Goal: Information Seeking & Learning: Learn about a topic

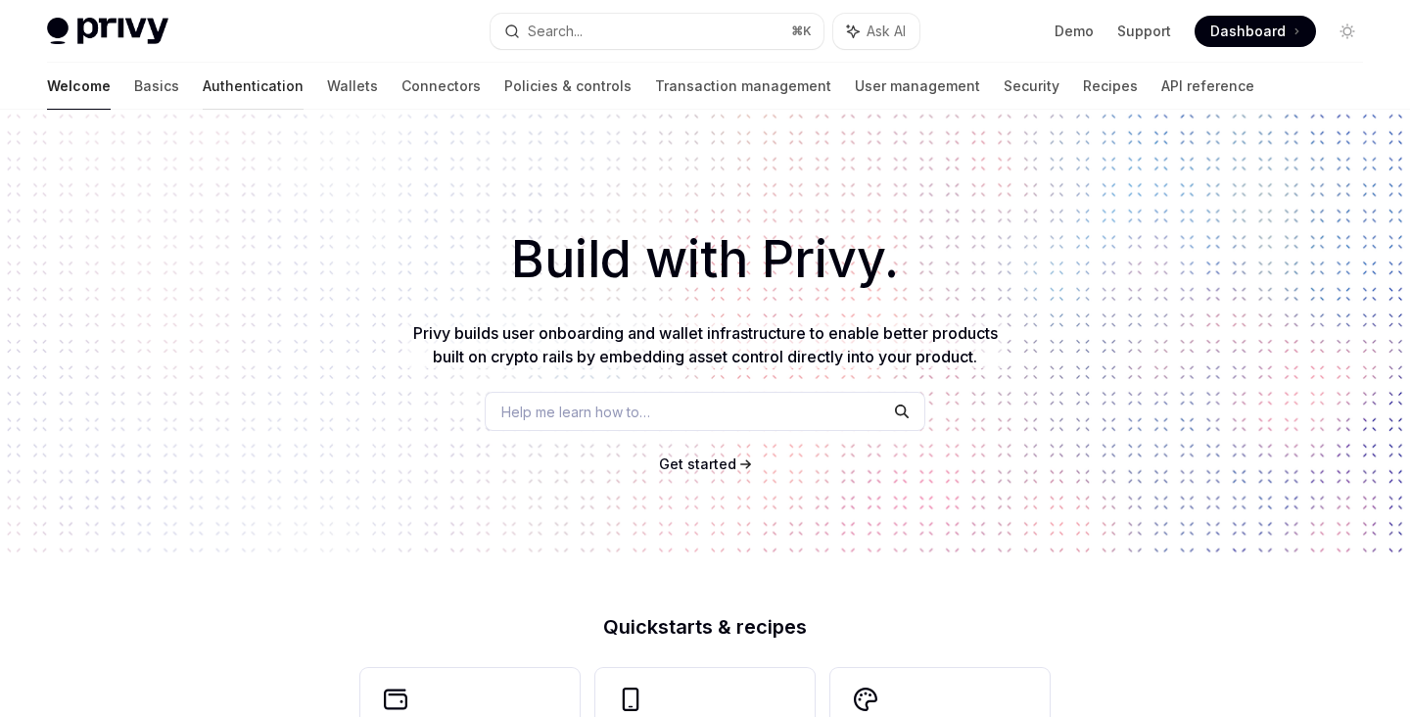
click at [203, 87] on link "Authentication" at bounding box center [253, 86] width 101 height 47
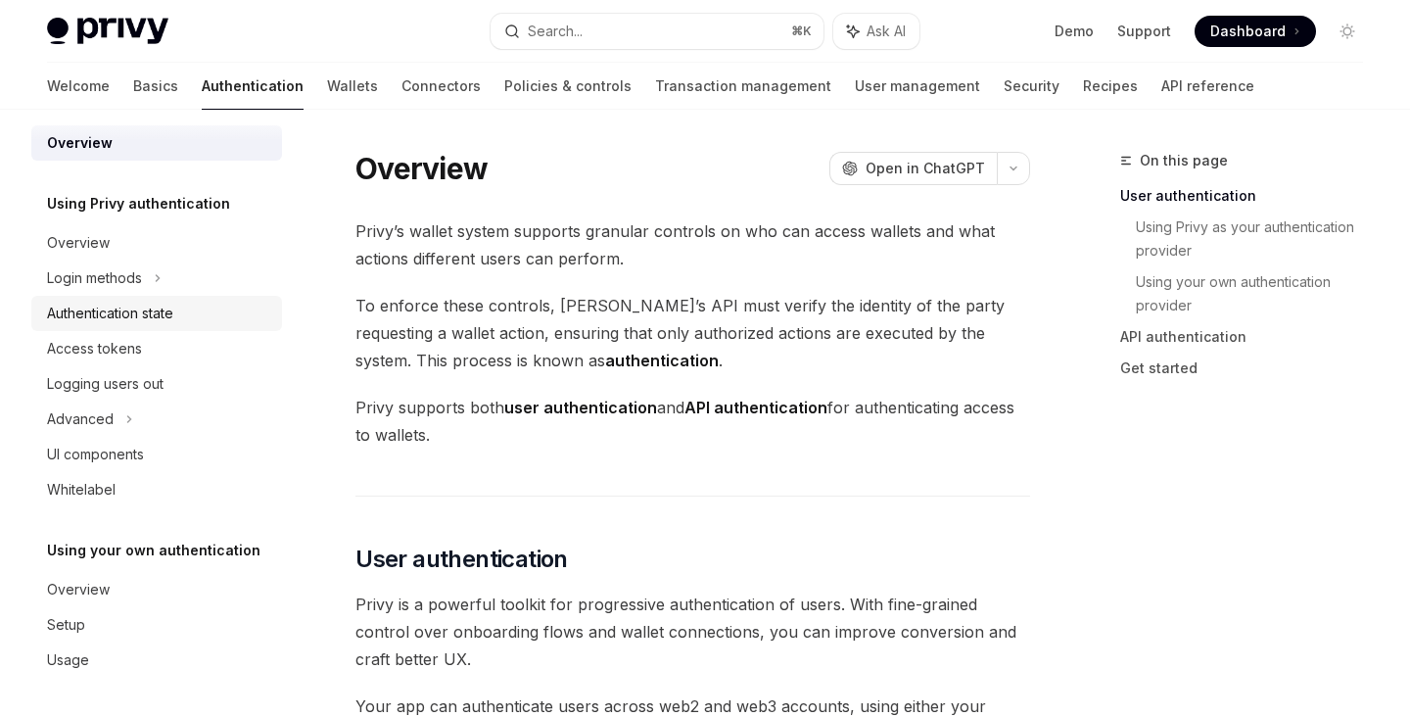
scroll to position [14, 0]
click at [203, 319] on div "Authentication state" at bounding box center [158, 315] width 223 height 23
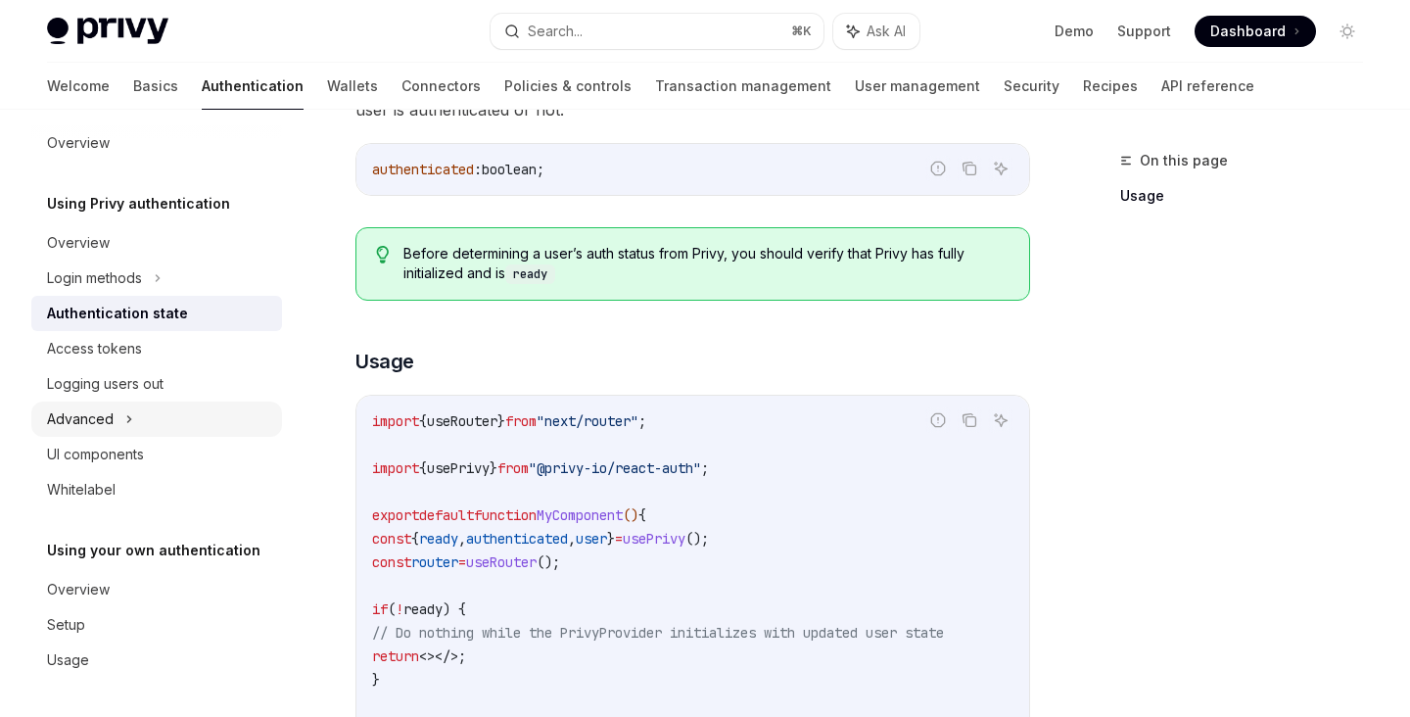
scroll to position [352, 0]
click at [327, 81] on link "Wallets" at bounding box center [352, 86] width 51 height 47
click at [401, 86] on link "Connectors" at bounding box center [440, 86] width 79 height 47
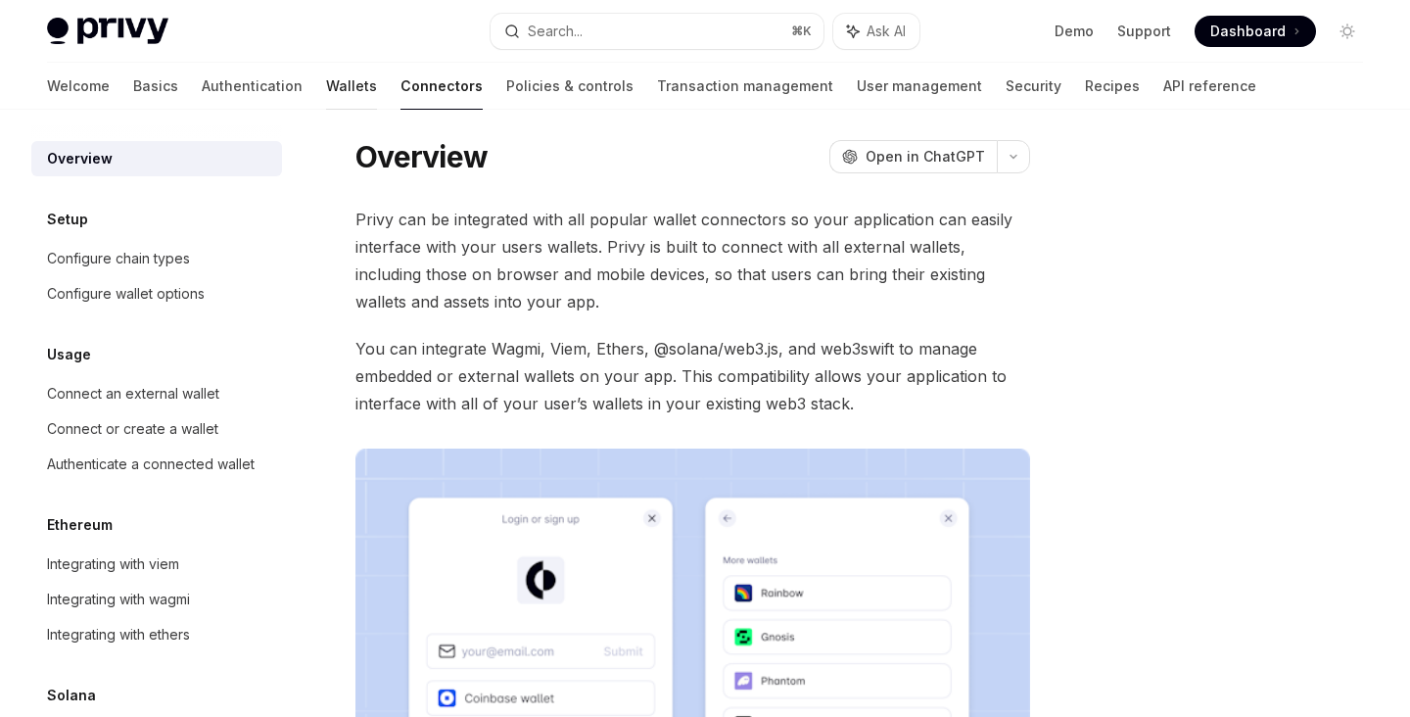
click at [326, 79] on link "Wallets" at bounding box center [351, 86] width 51 height 47
type textarea "*"
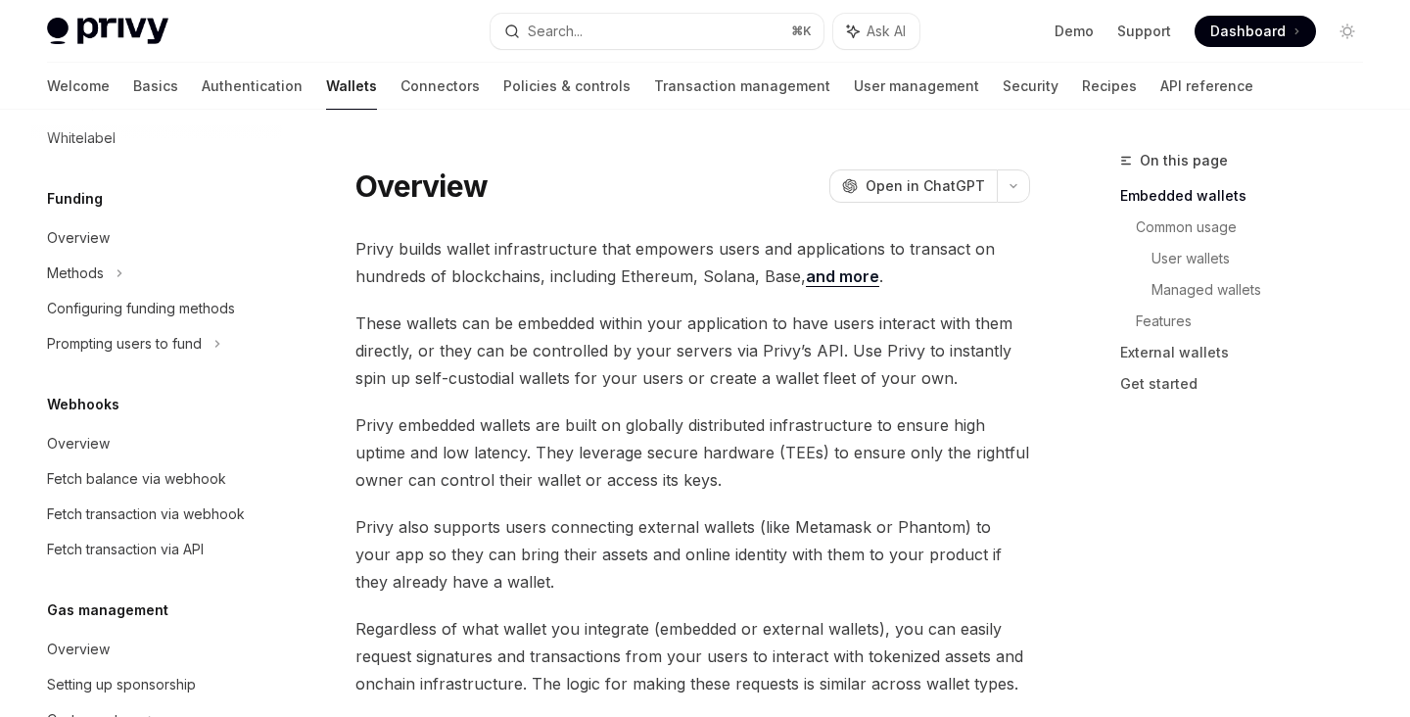
scroll to position [772, 0]
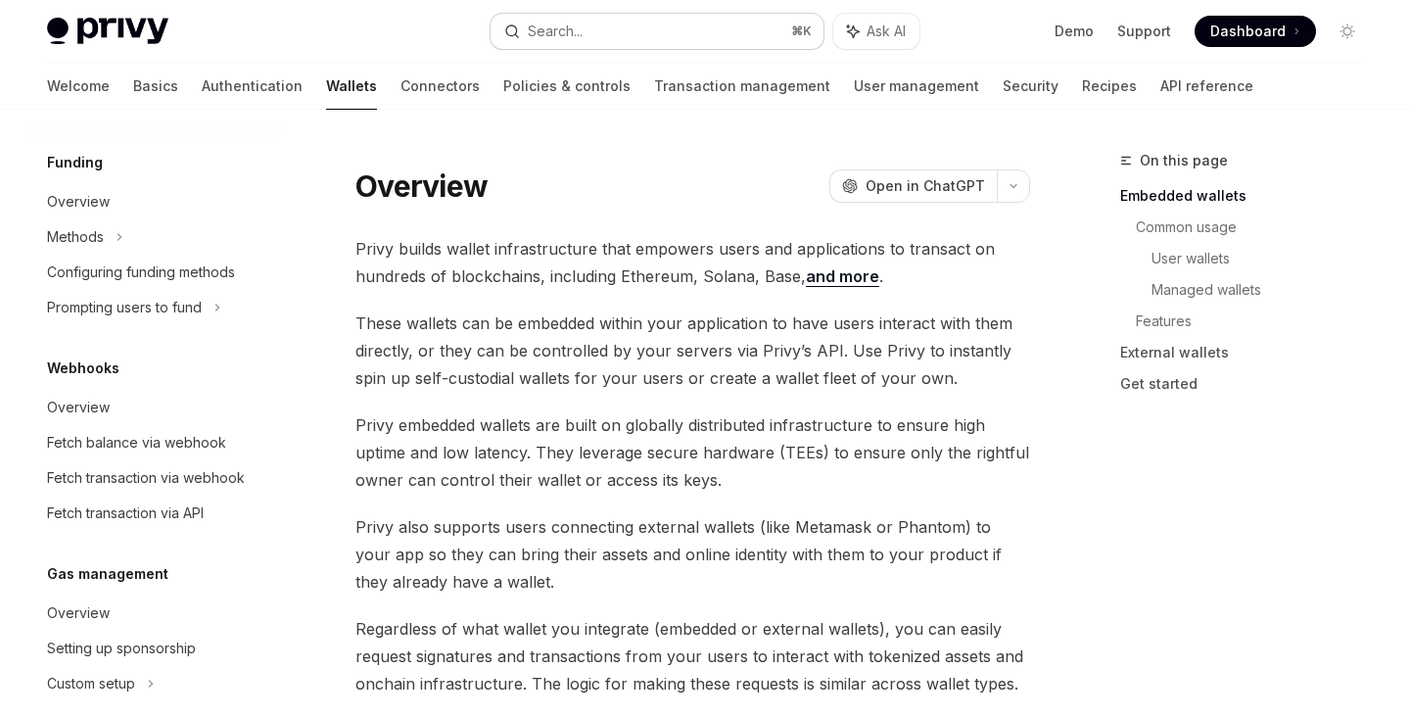
click at [766, 39] on button "Search... ⌘ K" at bounding box center [657, 31] width 332 height 35
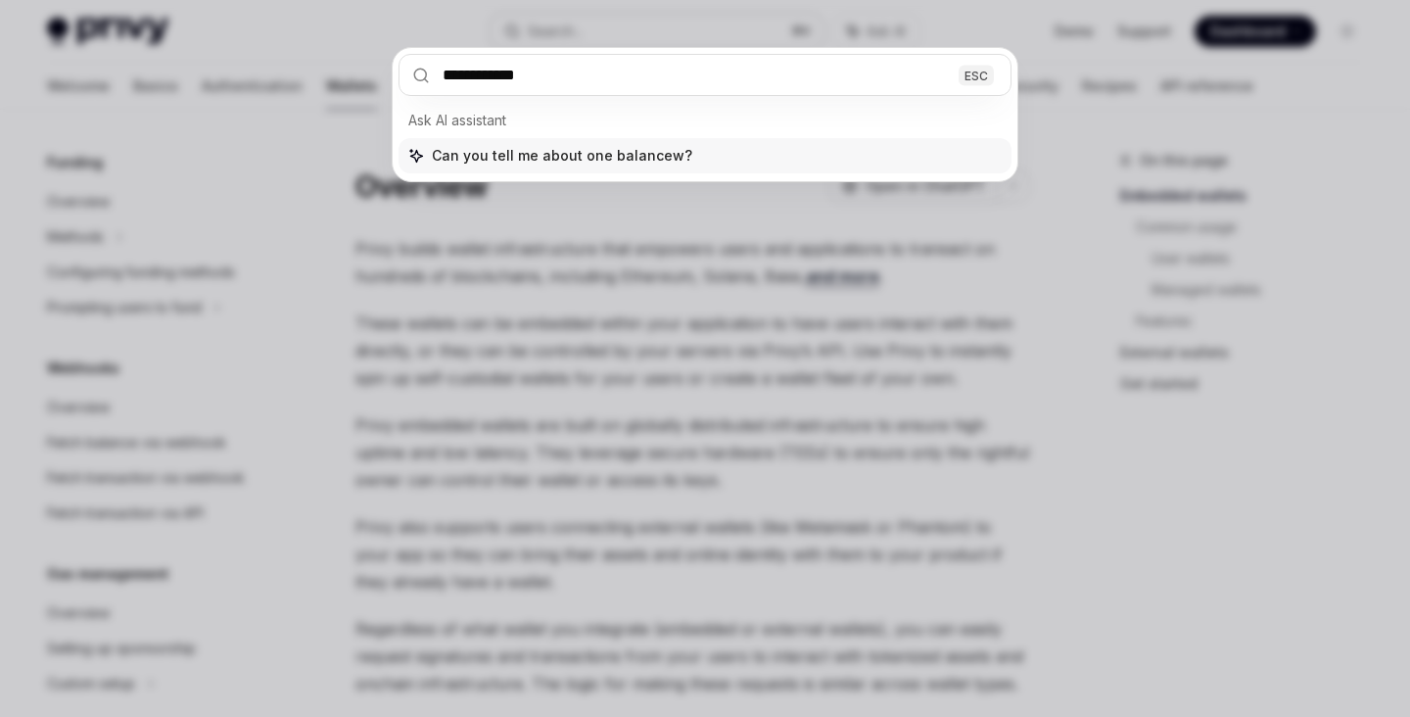
type input "**********"
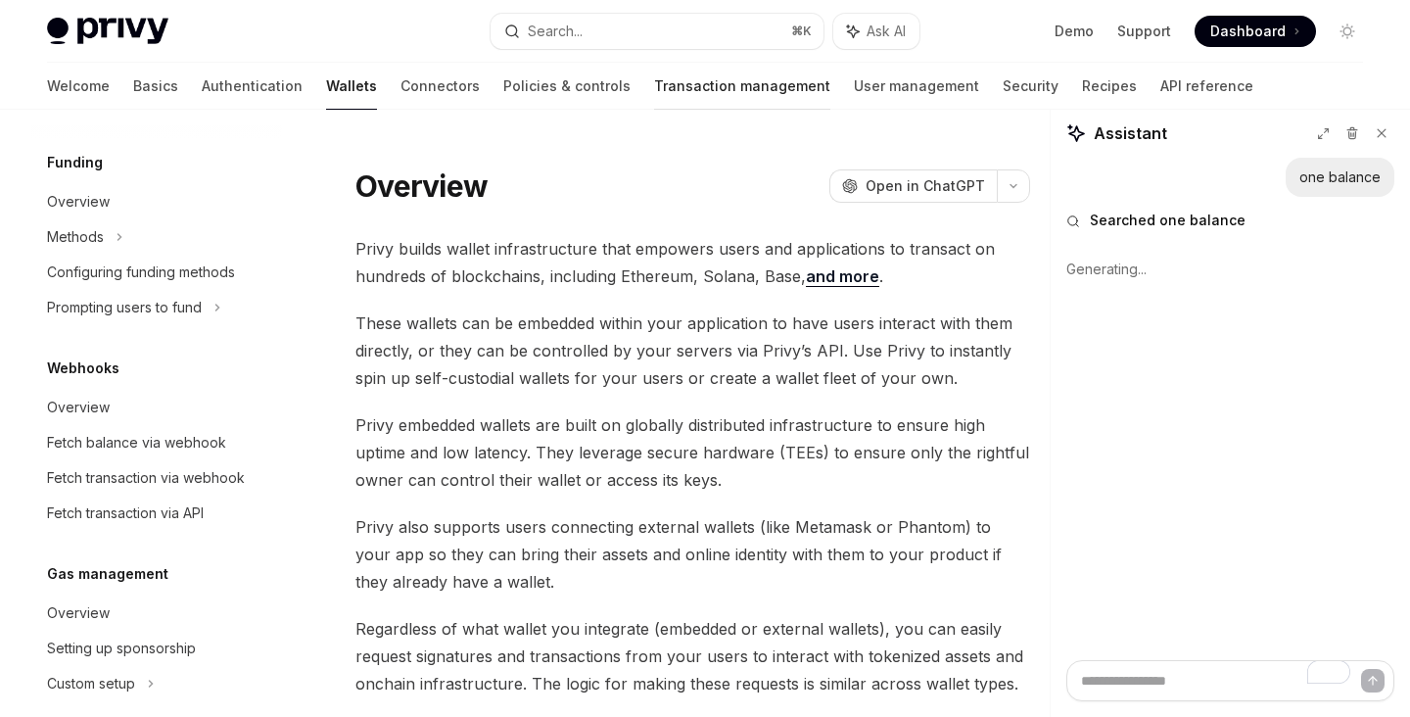
click at [685, 105] on link "Transaction management" at bounding box center [742, 86] width 176 height 47
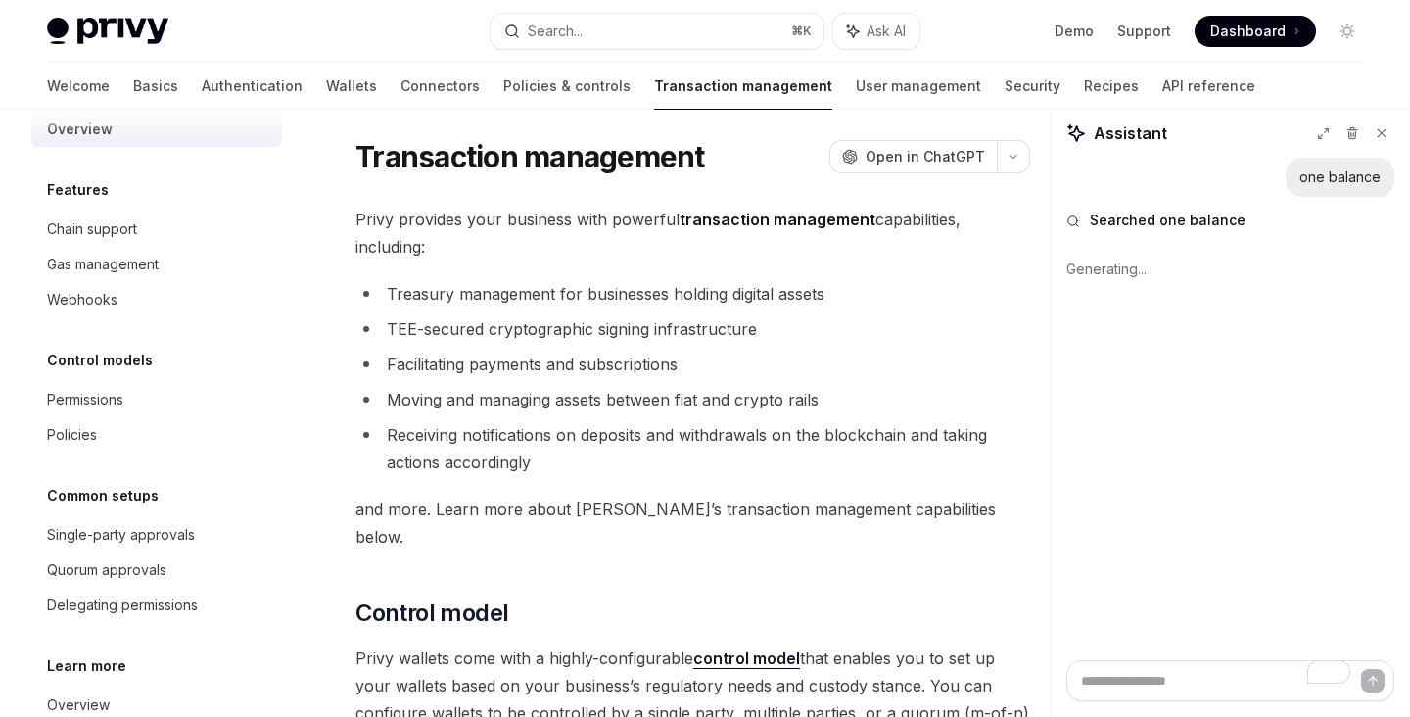
scroll to position [43, 0]
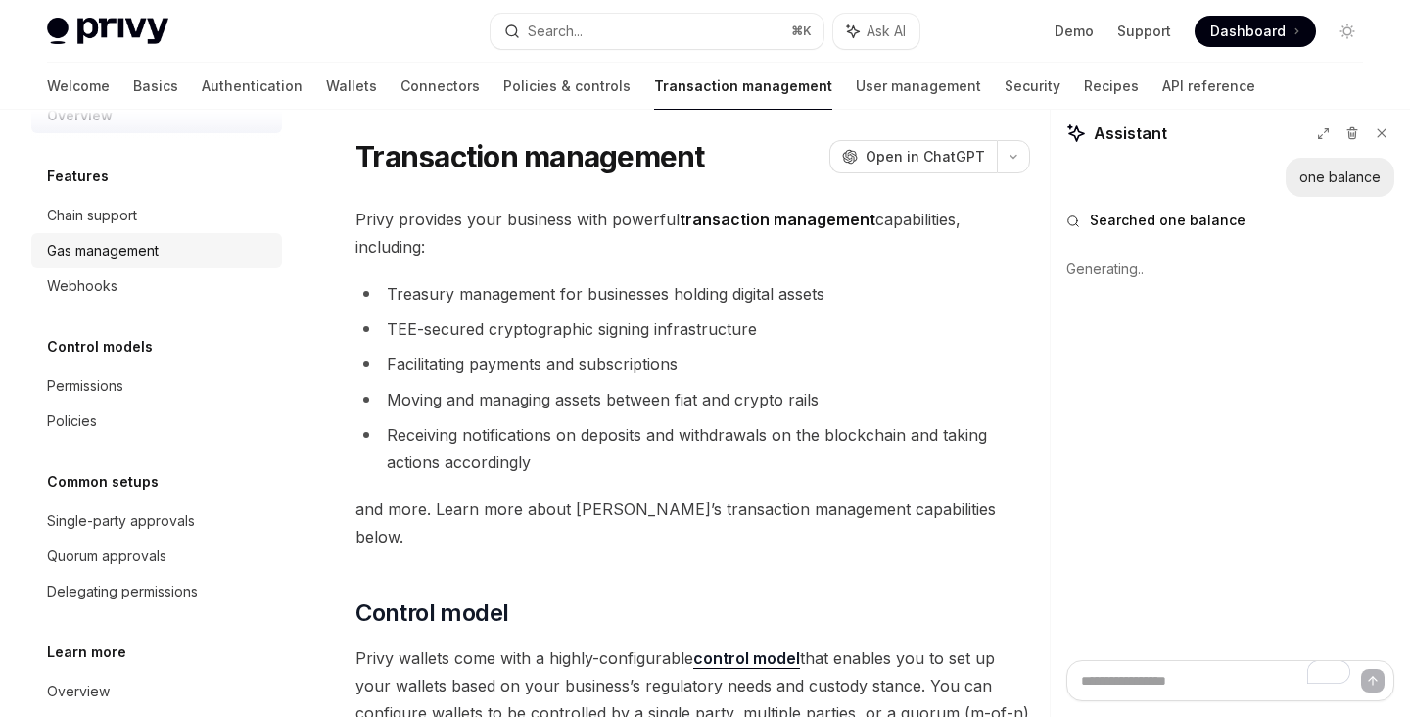
click at [133, 258] on div "Gas management" at bounding box center [103, 250] width 112 height 23
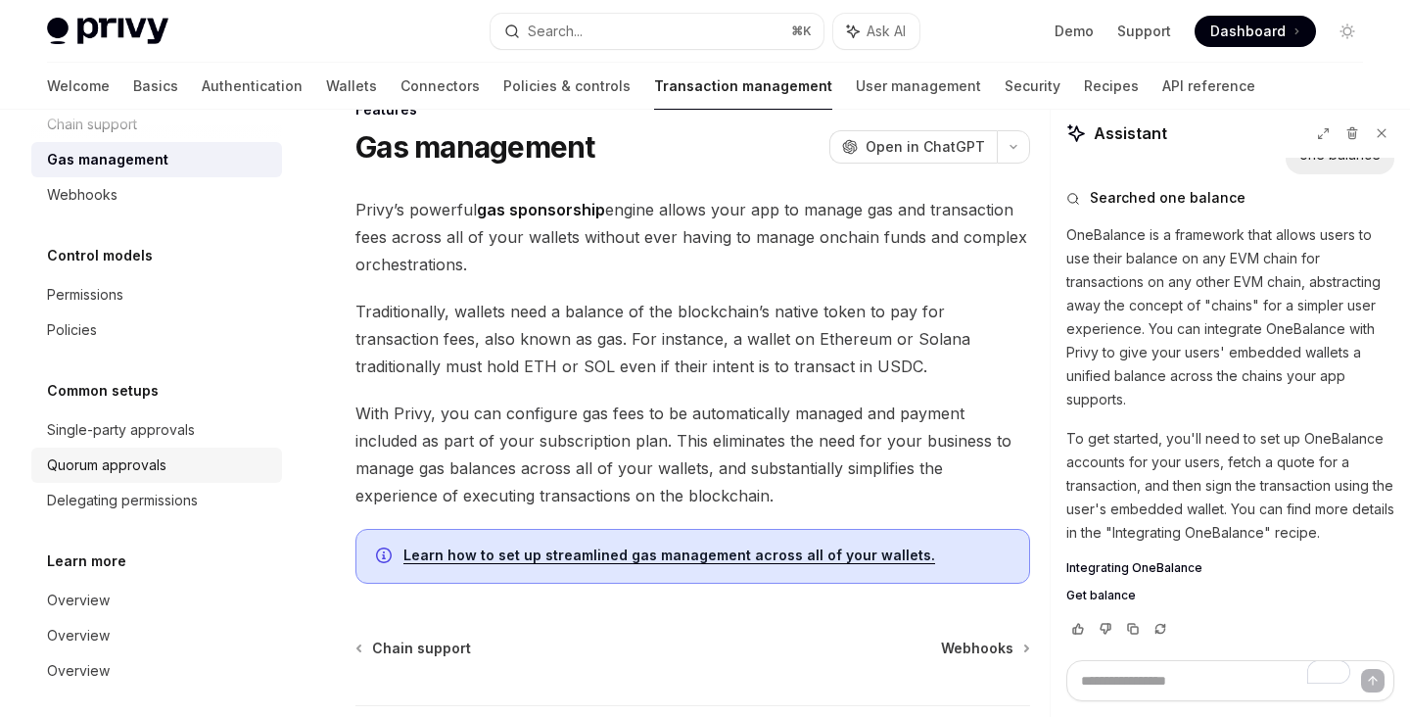
scroll to position [145, 0]
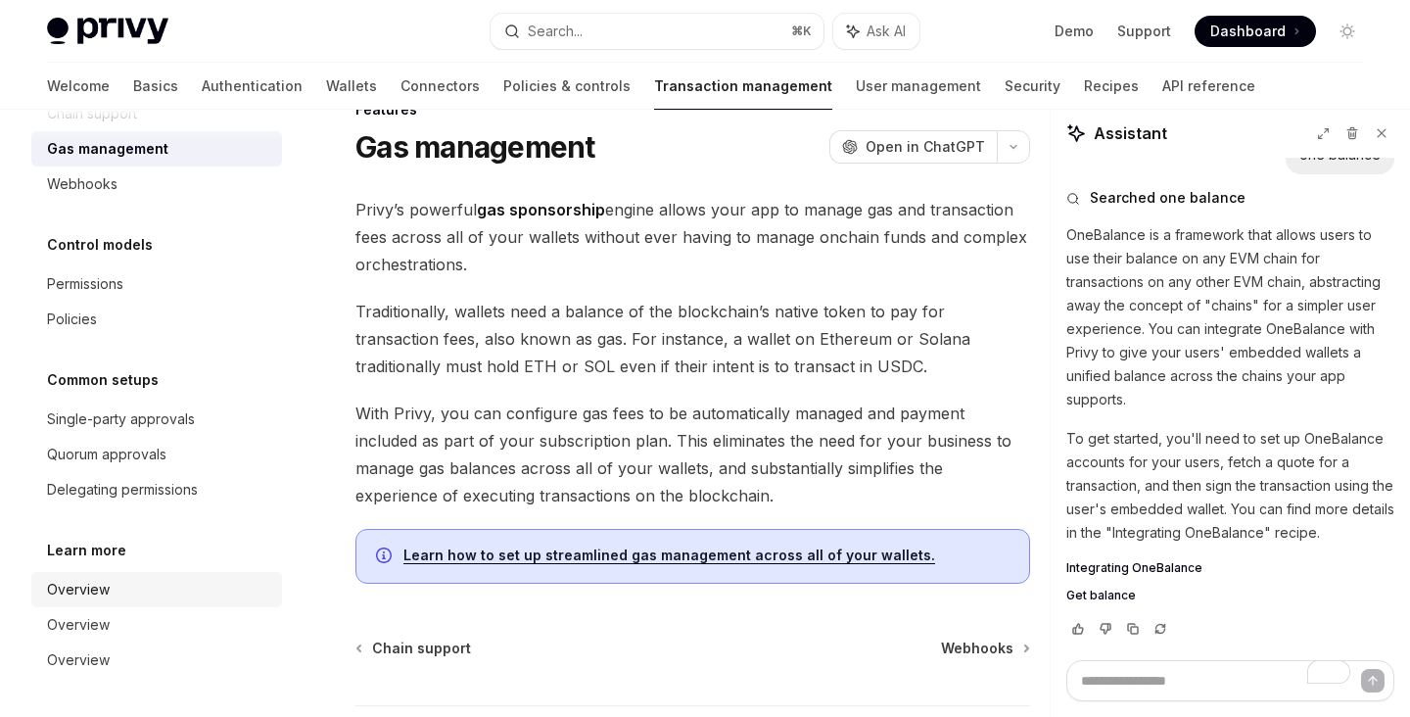
click at [153, 585] on div "Overview" at bounding box center [158, 589] width 223 height 23
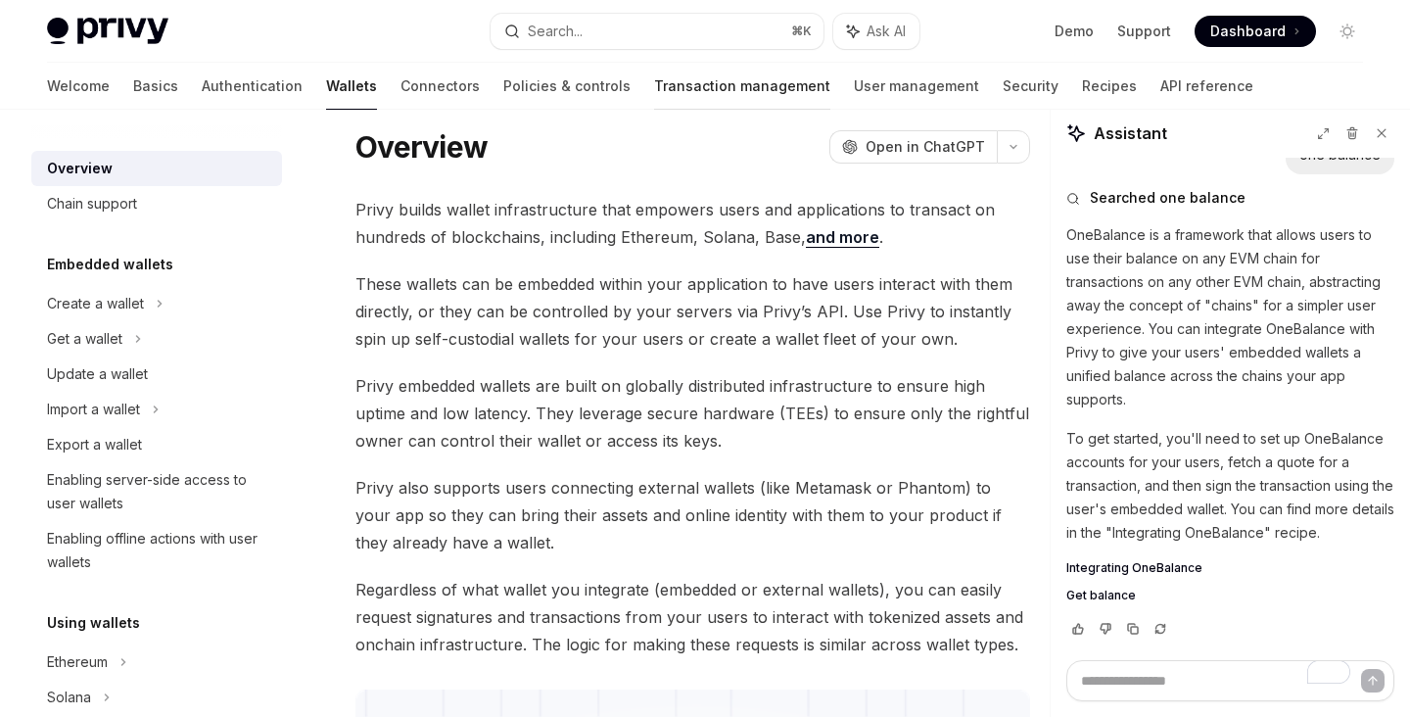
click at [682, 86] on link "Transaction management" at bounding box center [742, 86] width 176 height 47
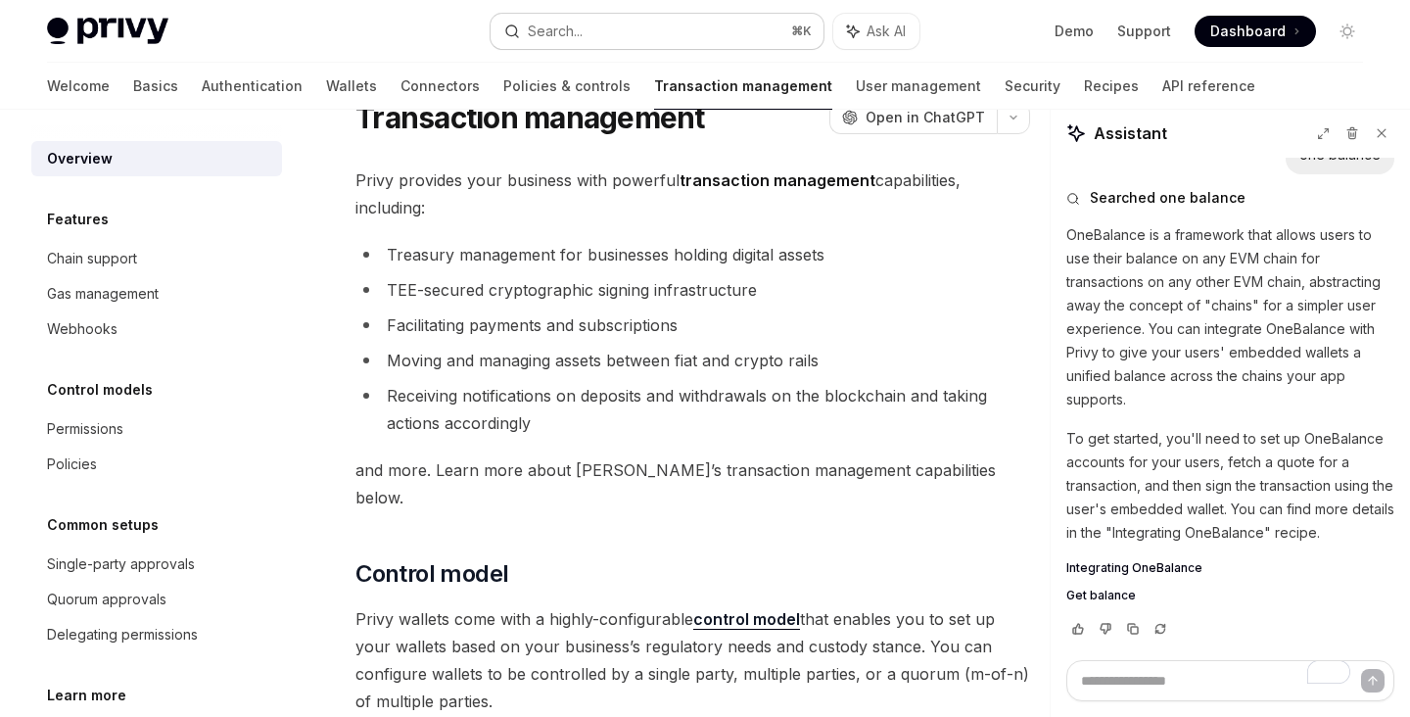
type textarea "*"
click at [681, 28] on button "Search... ⌘ K" at bounding box center [657, 31] width 332 height 35
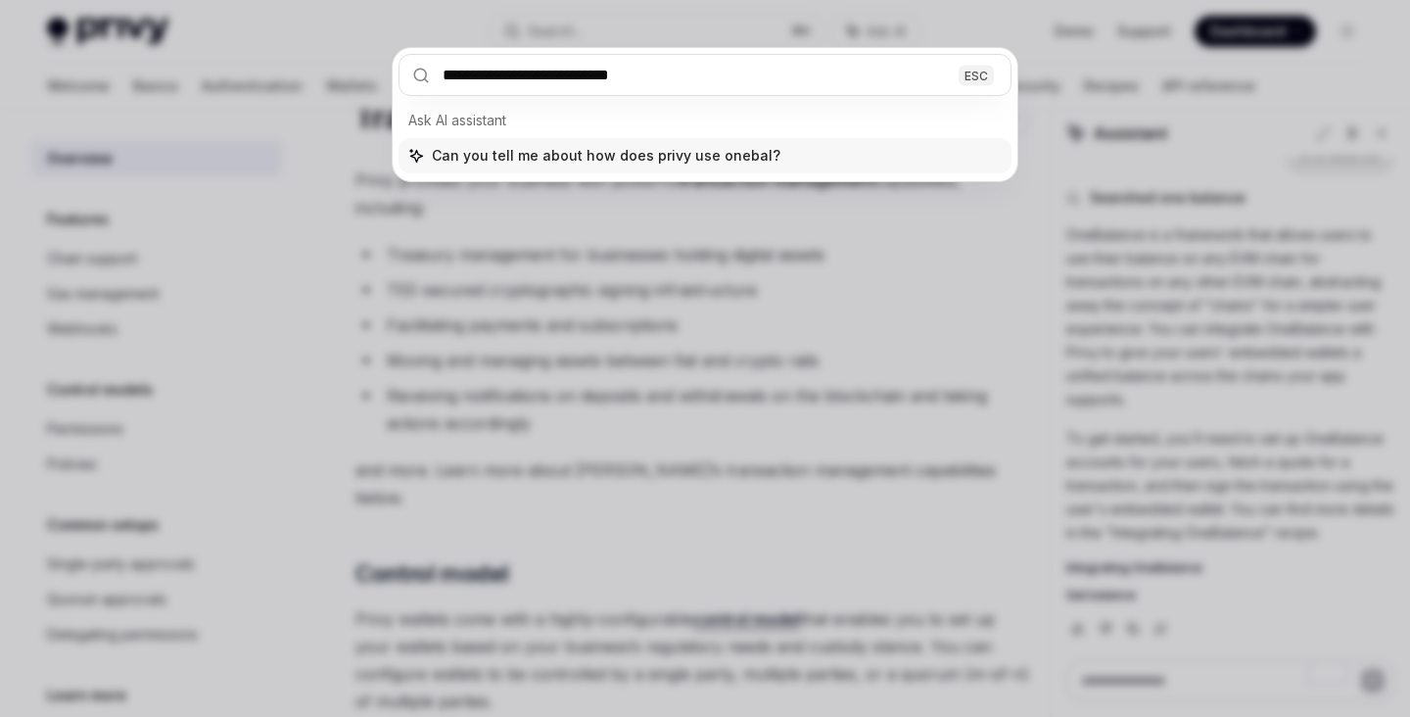
type input "**********"
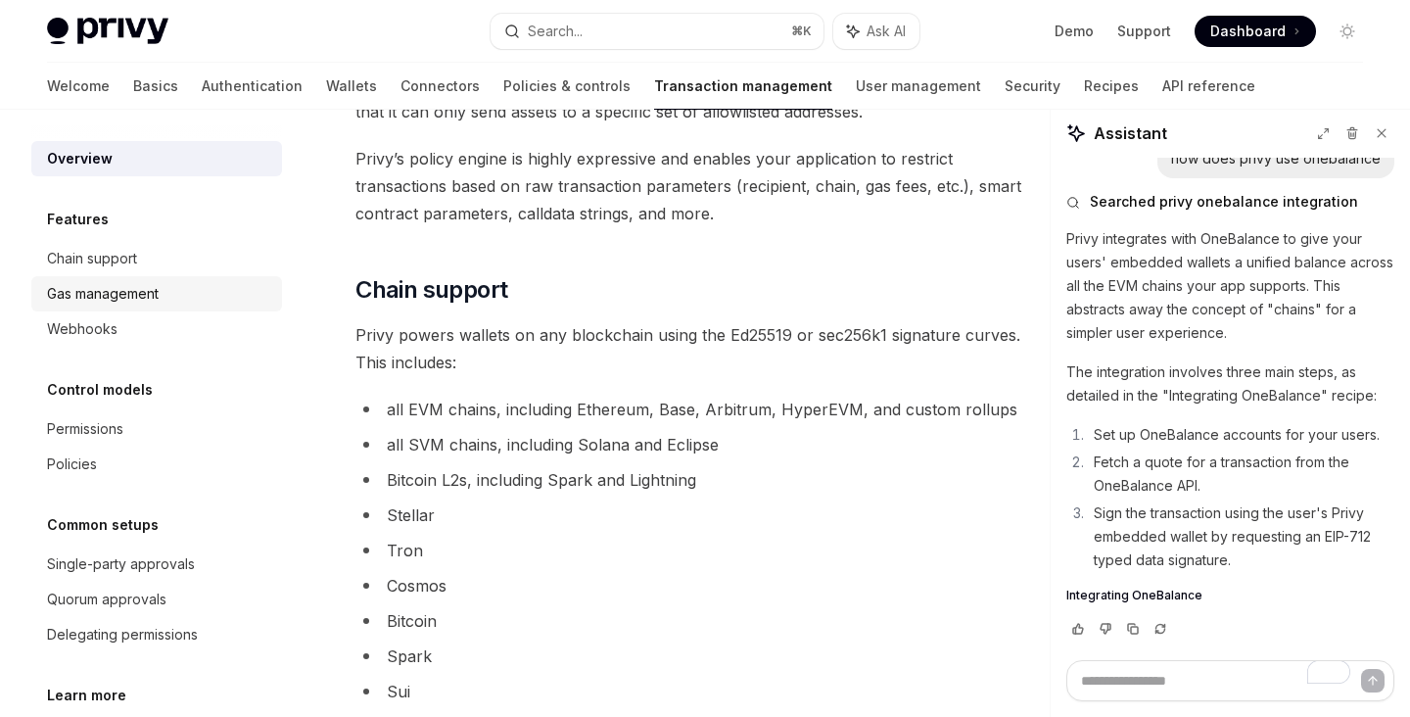
click at [159, 295] on div "Gas management" at bounding box center [103, 293] width 112 height 23
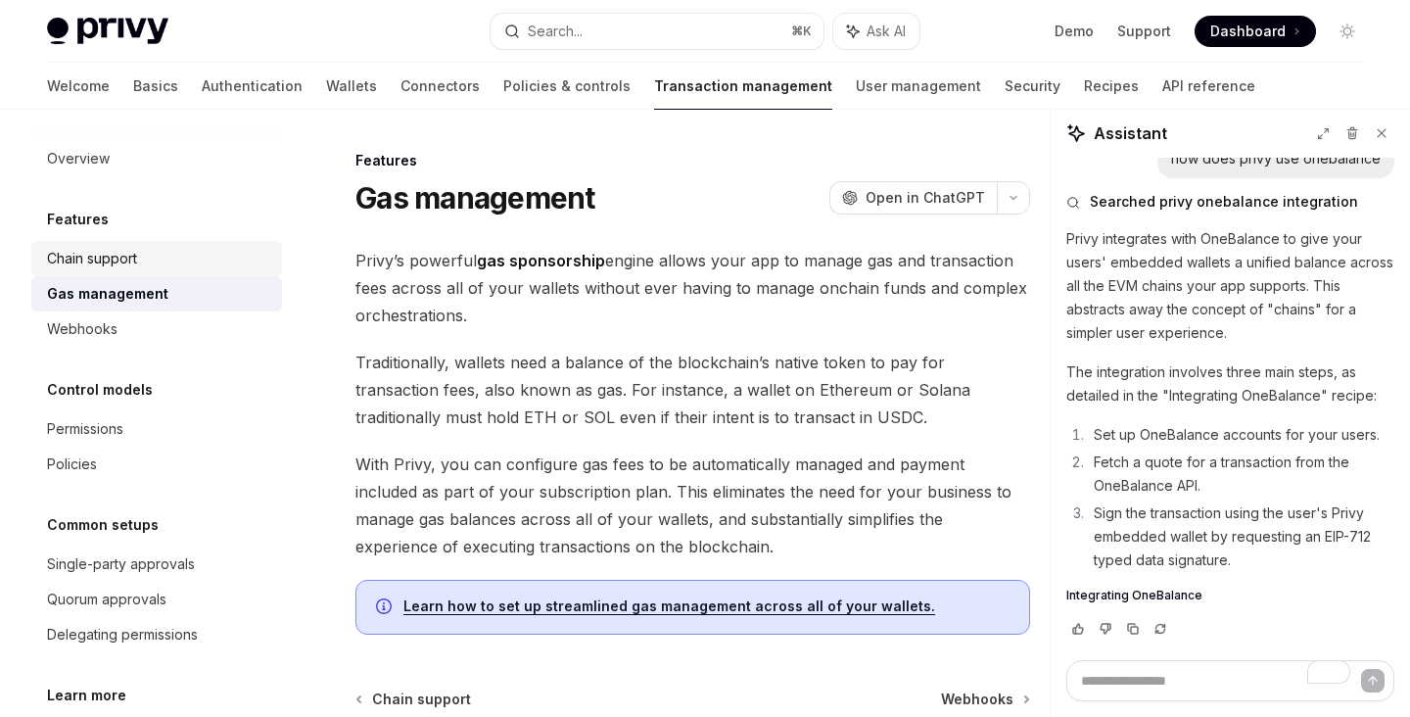
click at [160, 262] on div "Chain support" at bounding box center [158, 258] width 223 height 23
type textarea "*"
